Goal: Task Accomplishment & Management: Complete application form

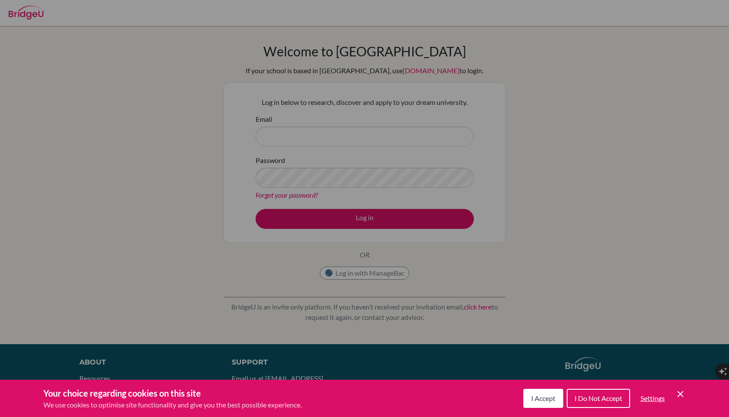
click at [546, 399] on span "I Accept" at bounding box center [543, 398] width 24 height 8
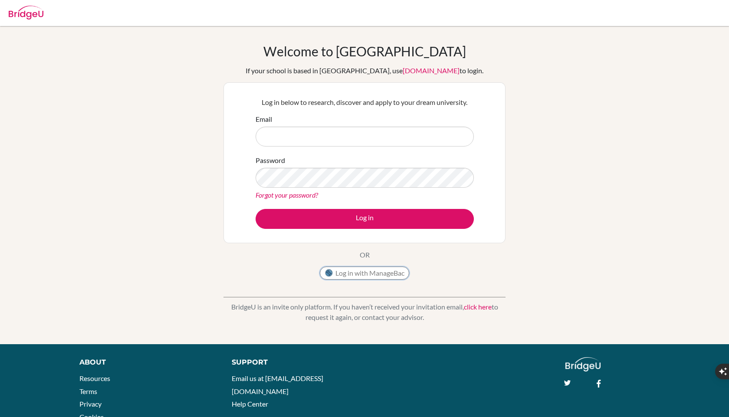
click at [370, 270] on button "Log in with ManageBac" at bounding box center [364, 273] width 89 height 13
type input "[EMAIL_ADDRESS][DOMAIN_NAME]"
click at [255, 209] on button "Log in" at bounding box center [364, 219] width 218 height 20
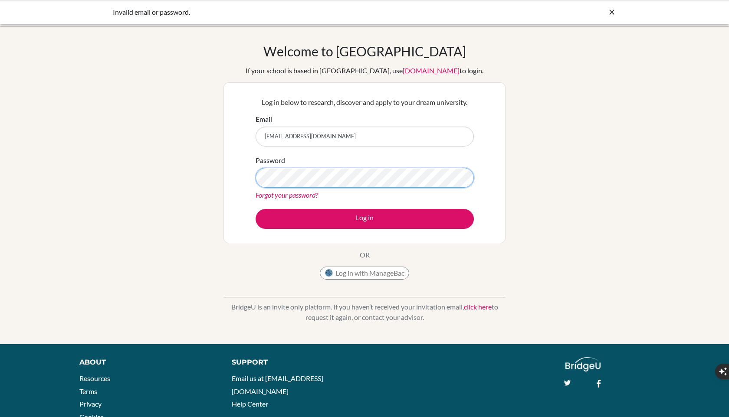
click at [255, 209] on button "Log in" at bounding box center [364, 219] width 218 height 20
click at [383, 273] on button "Log in with ManageBac" at bounding box center [364, 273] width 89 height 13
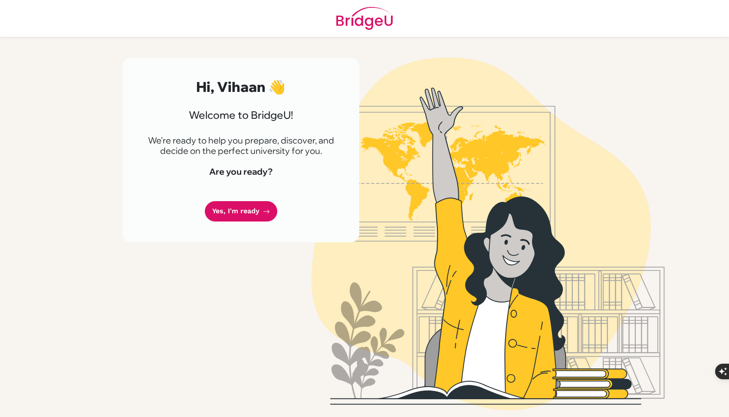
click at [243, 212] on link "Yes, I'm ready" at bounding box center [241, 211] width 72 height 20
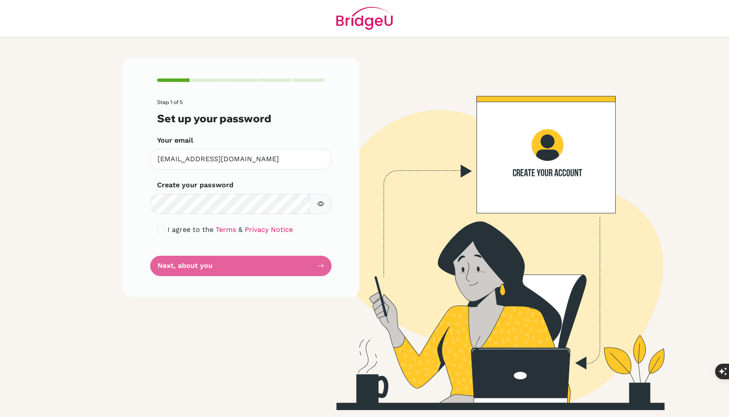
click at [326, 202] on button "button" at bounding box center [321, 204] width 22 height 20
click at [164, 230] on div "I agree to the Terms & Privacy Notice" at bounding box center [240, 230] width 167 height 10
click at [163, 232] on input "checkbox" at bounding box center [160, 229] width 7 height 7
checkbox input "true"
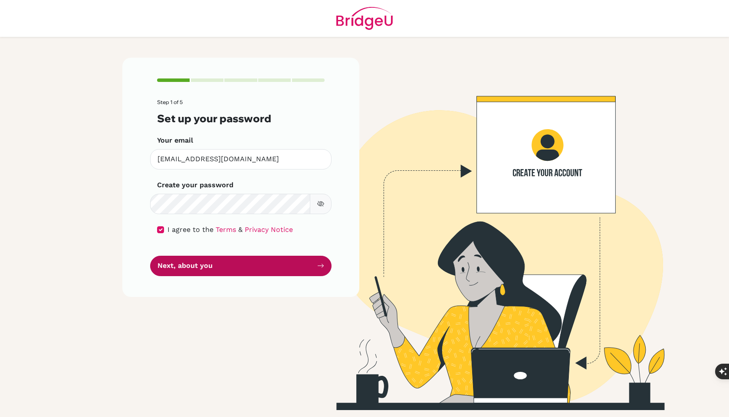
click at [173, 260] on button "Next, about you" at bounding box center [240, 266] width 181 height 20
